Goal: Transaction & Acquisition: Purchase product/service

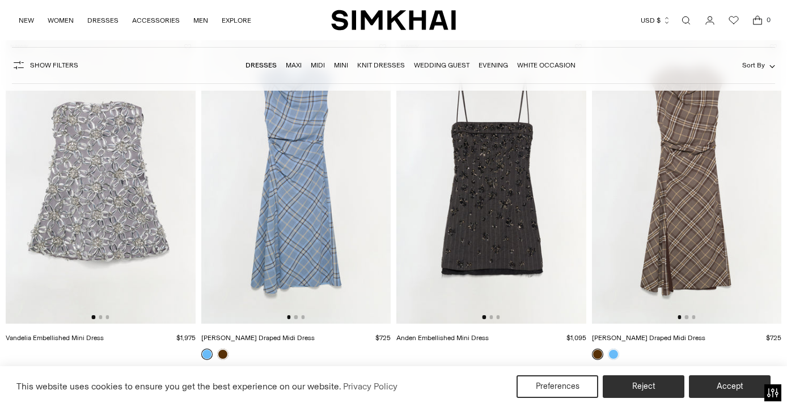
scroll to position [125, 0]
click at [97, 174] on img at bounding box center [101, 181] width 190 height 285
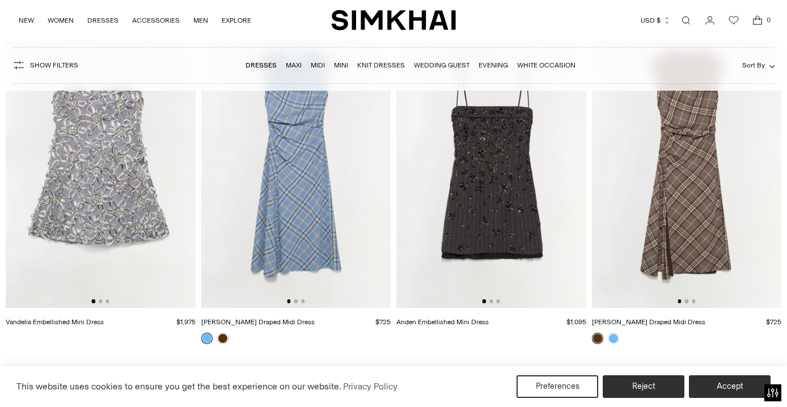
scroll to position [143, 0]
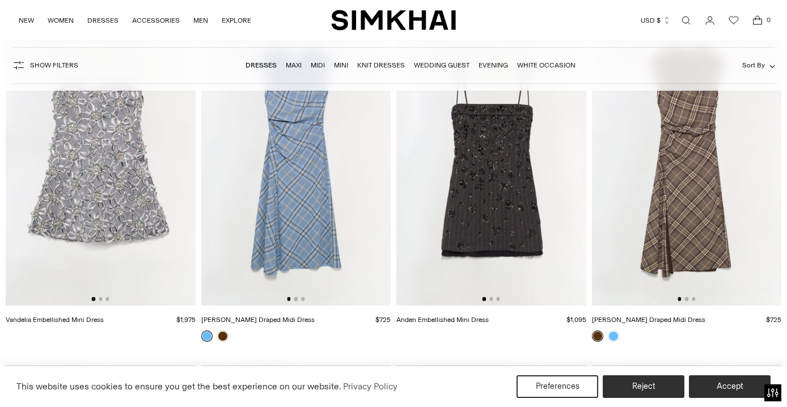
click at [137, 161] on img at bounding box center [101, 163] width 190 height 285
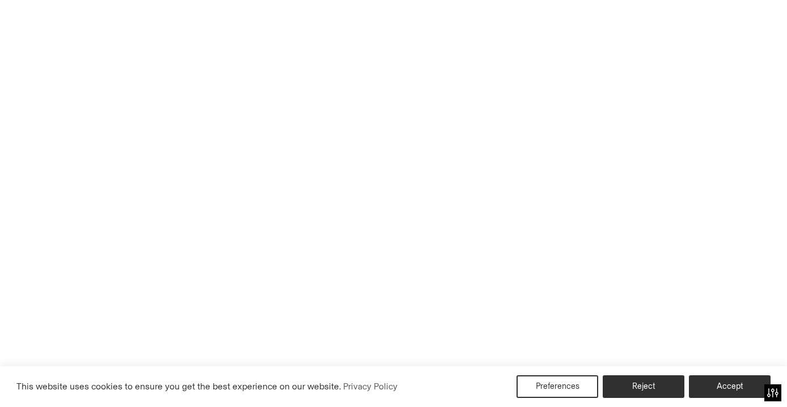
scroll to position [148, 0]
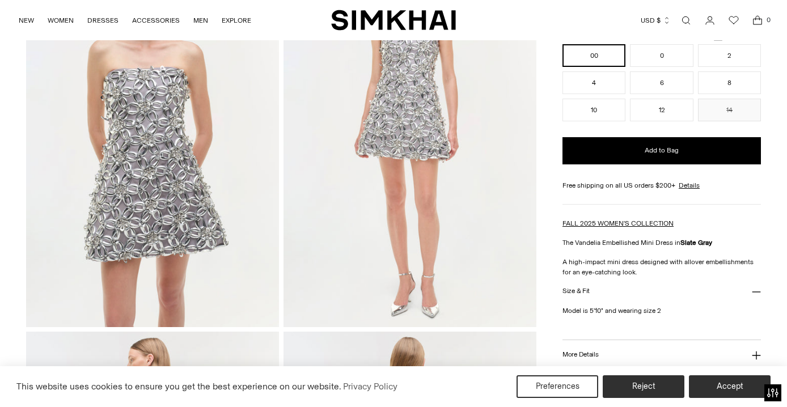
scroll to position [112, 0]
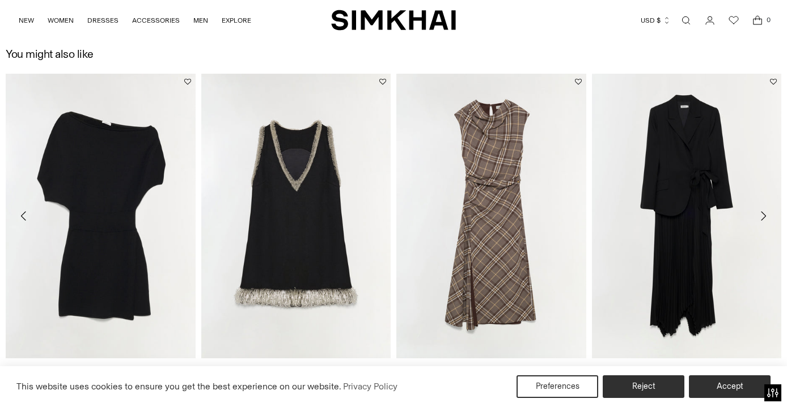
scroll to position [1226, 0]
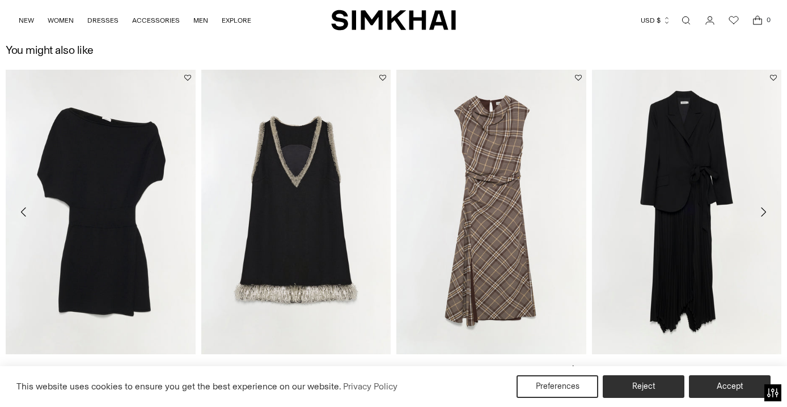
click at [487, 364] on link "[PERSON_NAME] Draped Midi Dress" at bounding box center [452, 368] width 113 height 8
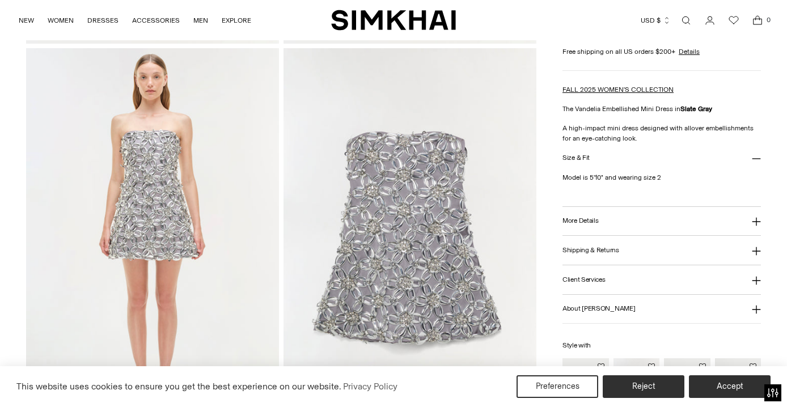
scroll to position [797, 0]
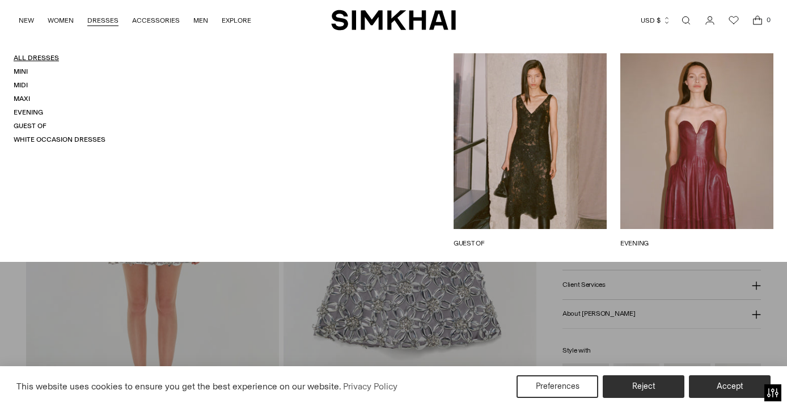
click at [39, 58] on link "All Dresses" at bounding box center [36, 58] width 45 height 8
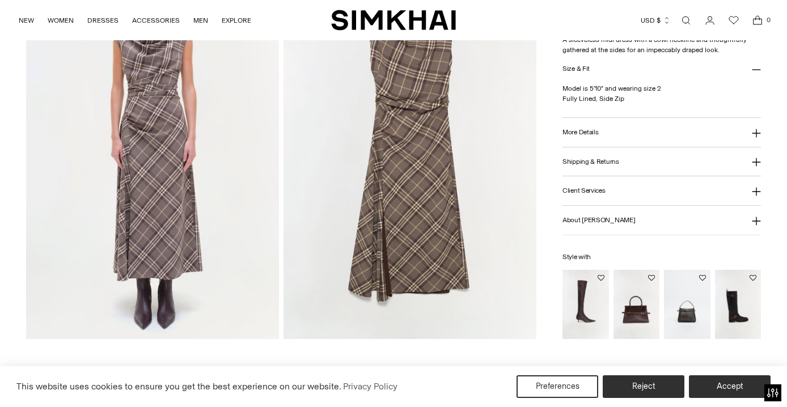
scroll to position [872, 0]
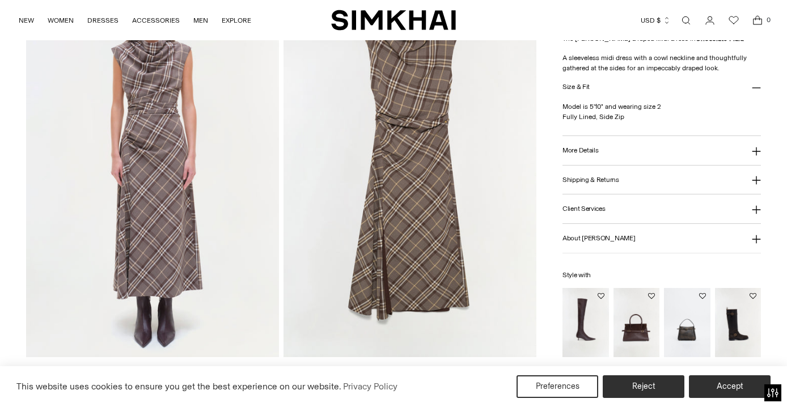
click at [627, 179] on button "Shipping & Returns" at bounding box center [661, 179] width 198 height 29
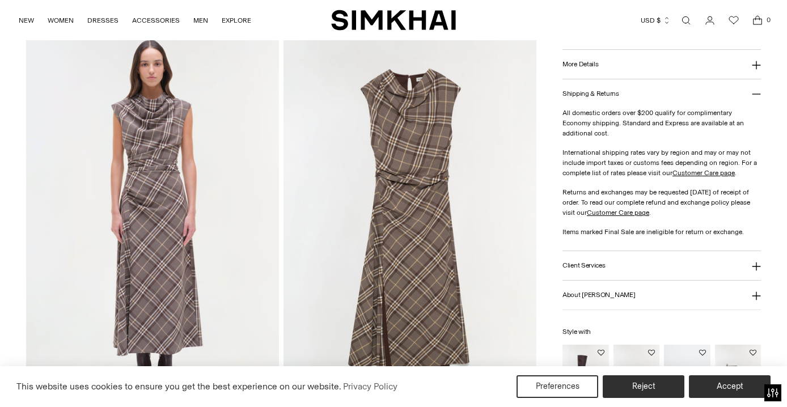
scroll to position [815, 0]
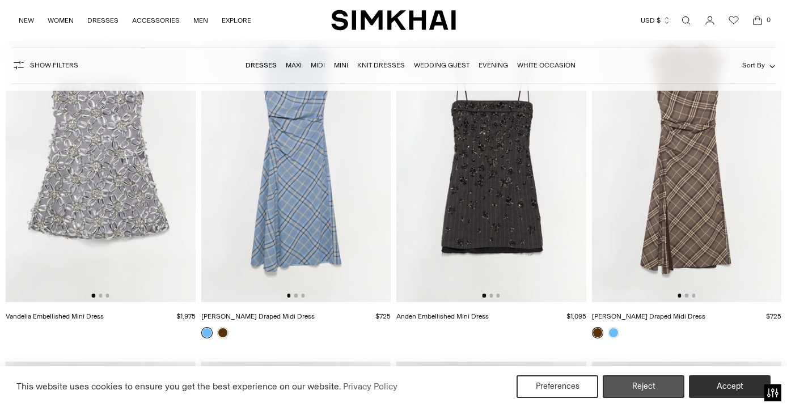
scroll to position [151, 0]
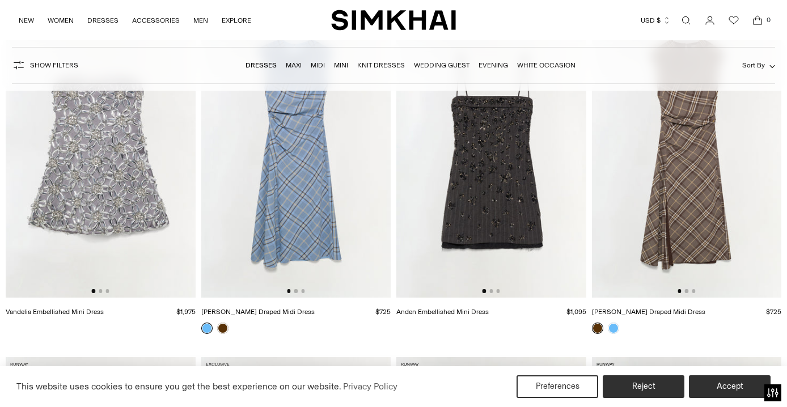
drag, startPoint x: 646, startPoint y: 392, endPoint x: 630, endPoint y: 359, distance: 36.8
click at [646, 392] on button "Reject" at bounding box center [643, 386] width 82 height 23
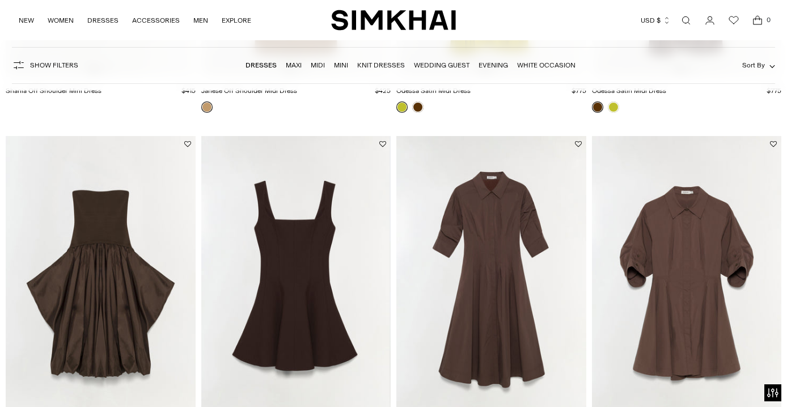
scroll to position [3152, 0]
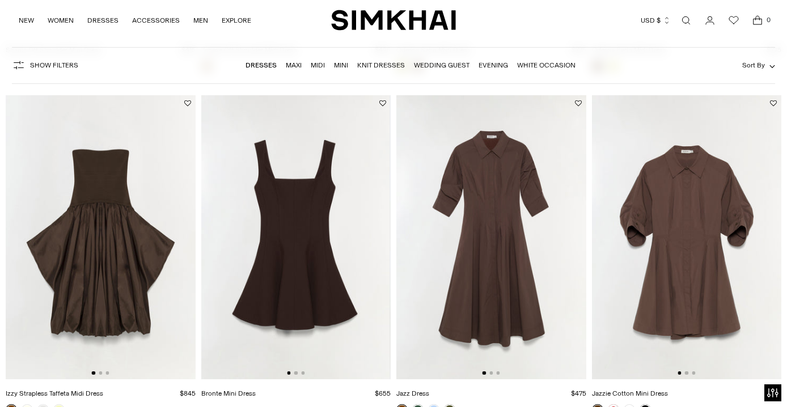
click at [677, 237] on img at bounding box center [687, 237] width 190 height 285
click at [477, 221] on img at bounding box center [491, 237] width 190 height 285
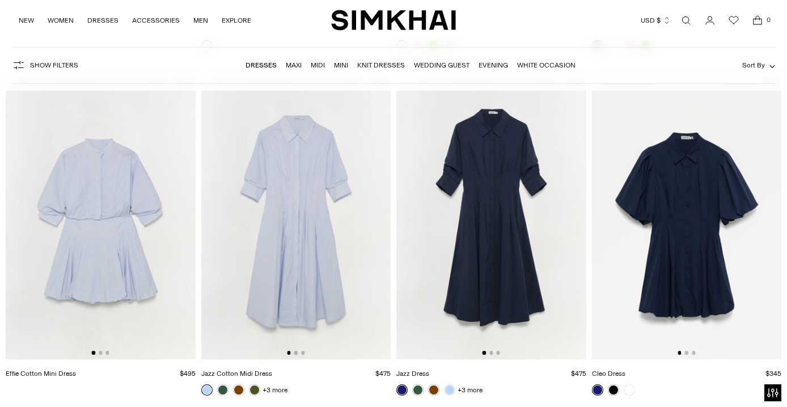
scroll to position [6617, 0]
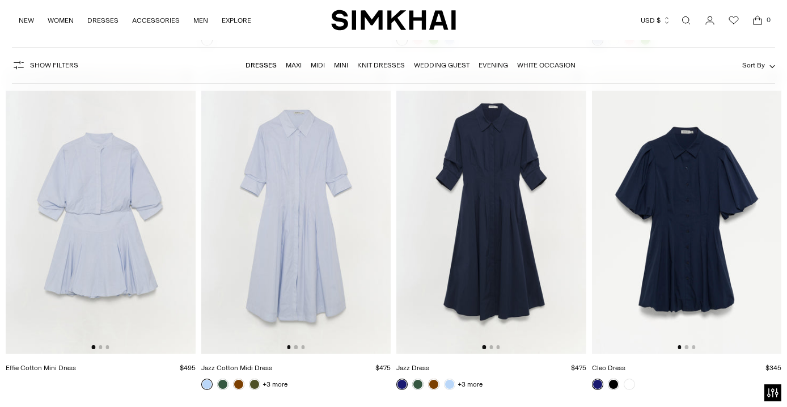
click at [499, 180] on img at bounding box center [491, 211] width 190 height 285
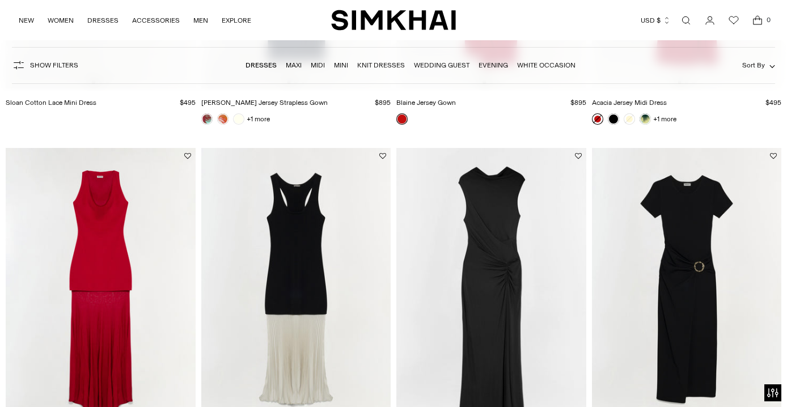
scroll to position [7580, 0]
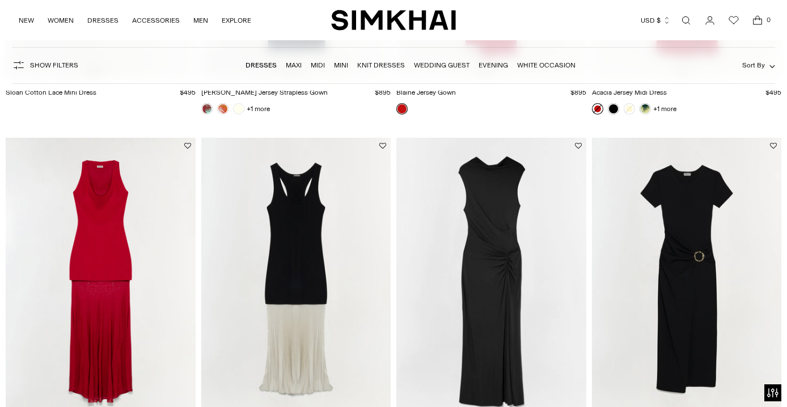
click at [47, 64] on span "Show Filters" at bounding box center [54, 65] width 48 height 8
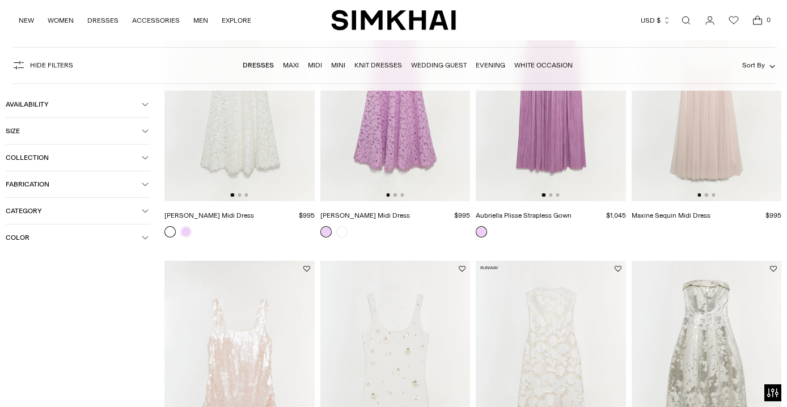
click at [142, 209] on icon "button" at bounding box center [145, 210] width 7 height 7
click at [144, 158] on icon "button" at bounding box center [145, 157] width 7 height 7
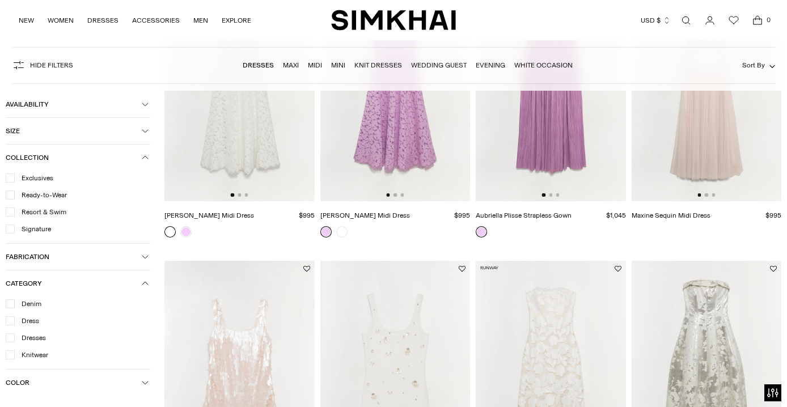
click at [146, 131] on icon "button" at bounding box center [145, 131] width 7 height 7
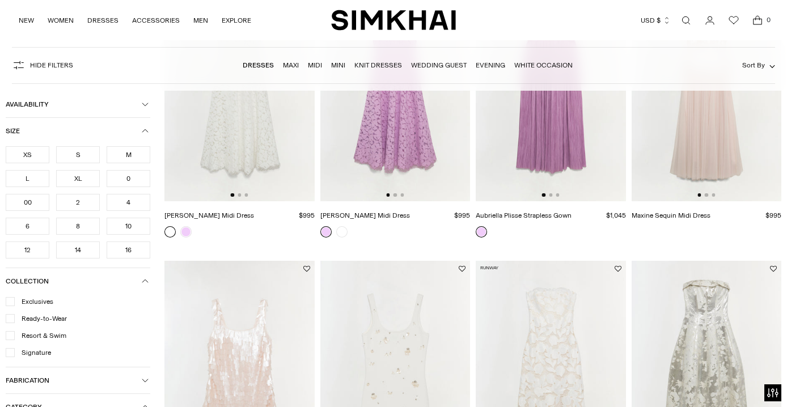
click at [317, 65] on link "Midi" at bounding box center [315, 65] width 14 height 8
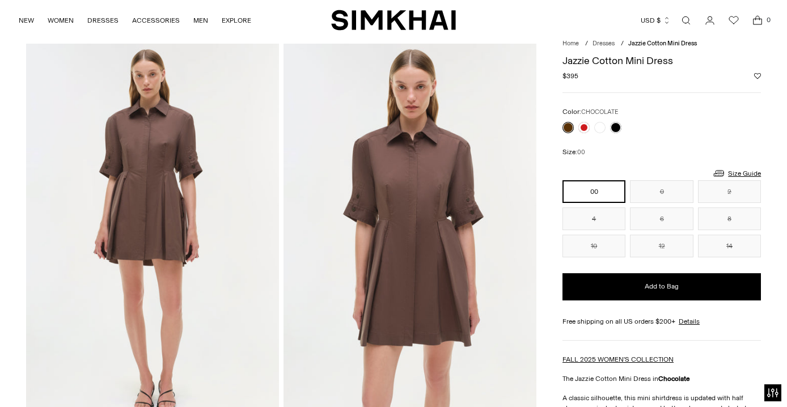
scroll to position [49, 0]
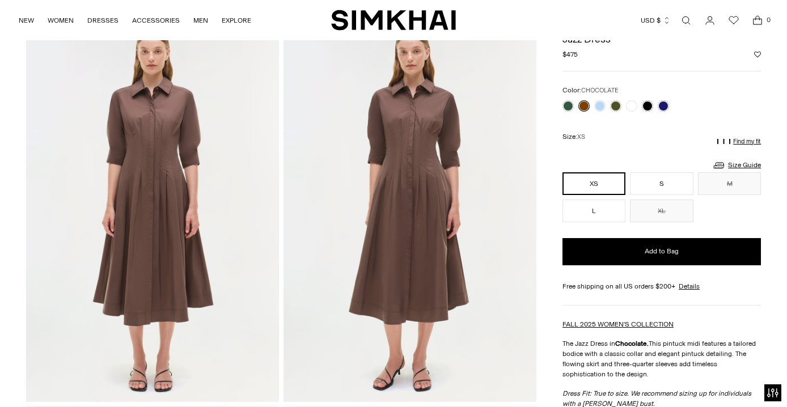
scroll to position [58, 0]
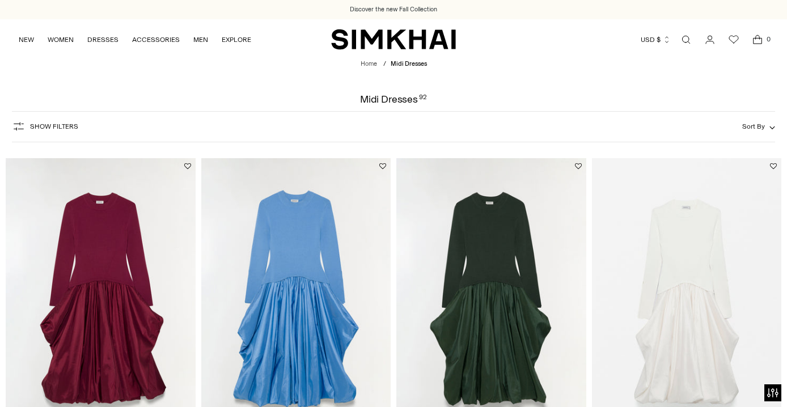
click at [55, 124] on span "Show Filters" at bounding box center [54, 126] width 48 height 8
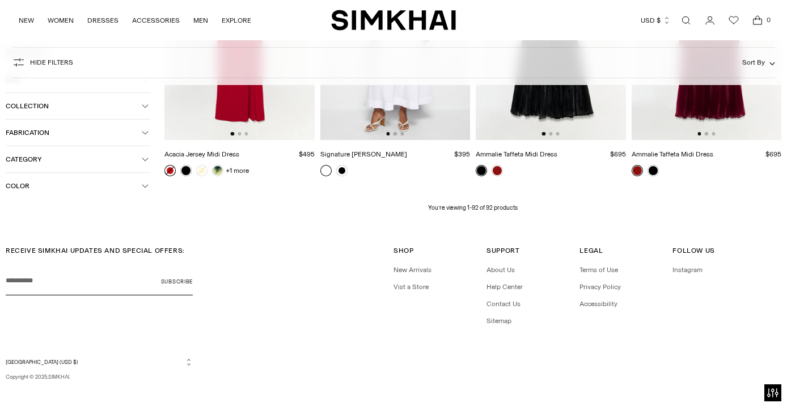
scroll to position [6486, 0]
